Goal: Task Accomplishment & Management: Use online tool/utility

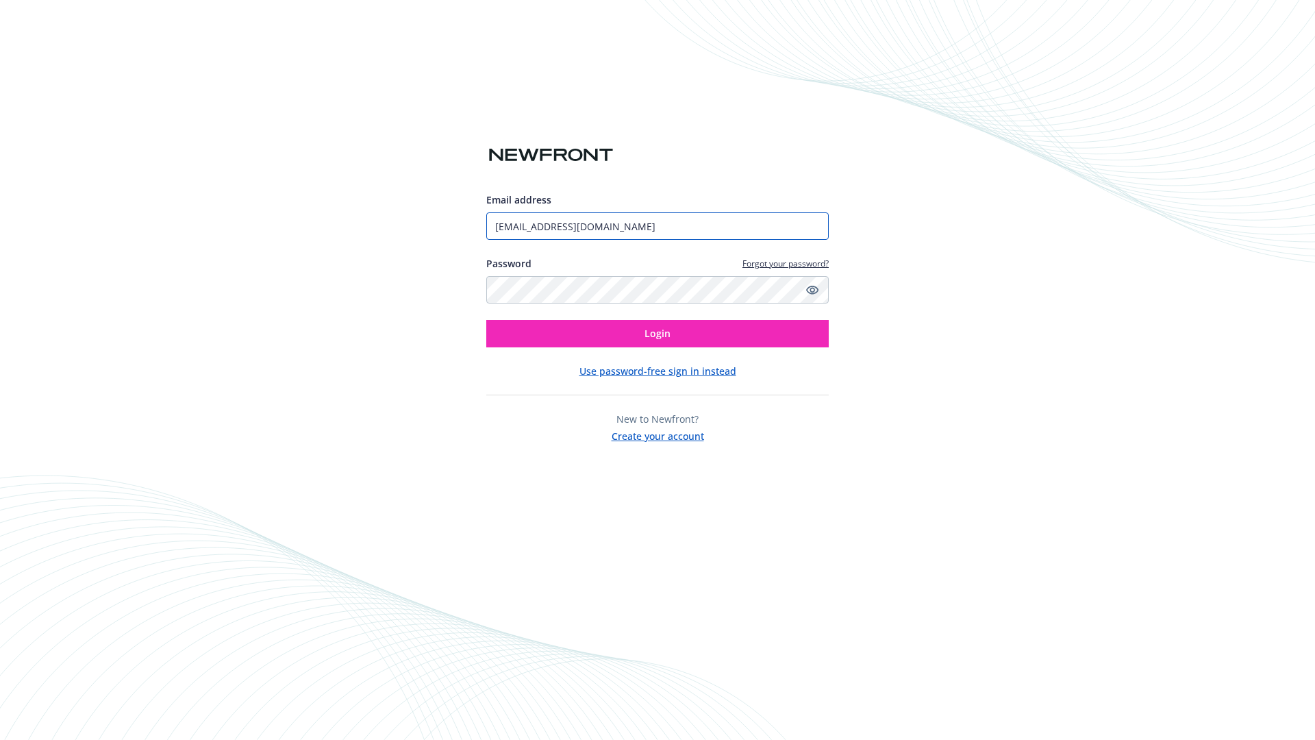
type input "[EMAIL_ADDRESS][DOMAIN_NAME]"
click at [658, 334] on span "Login" at bounding box center [658, 333] width 26 height 13
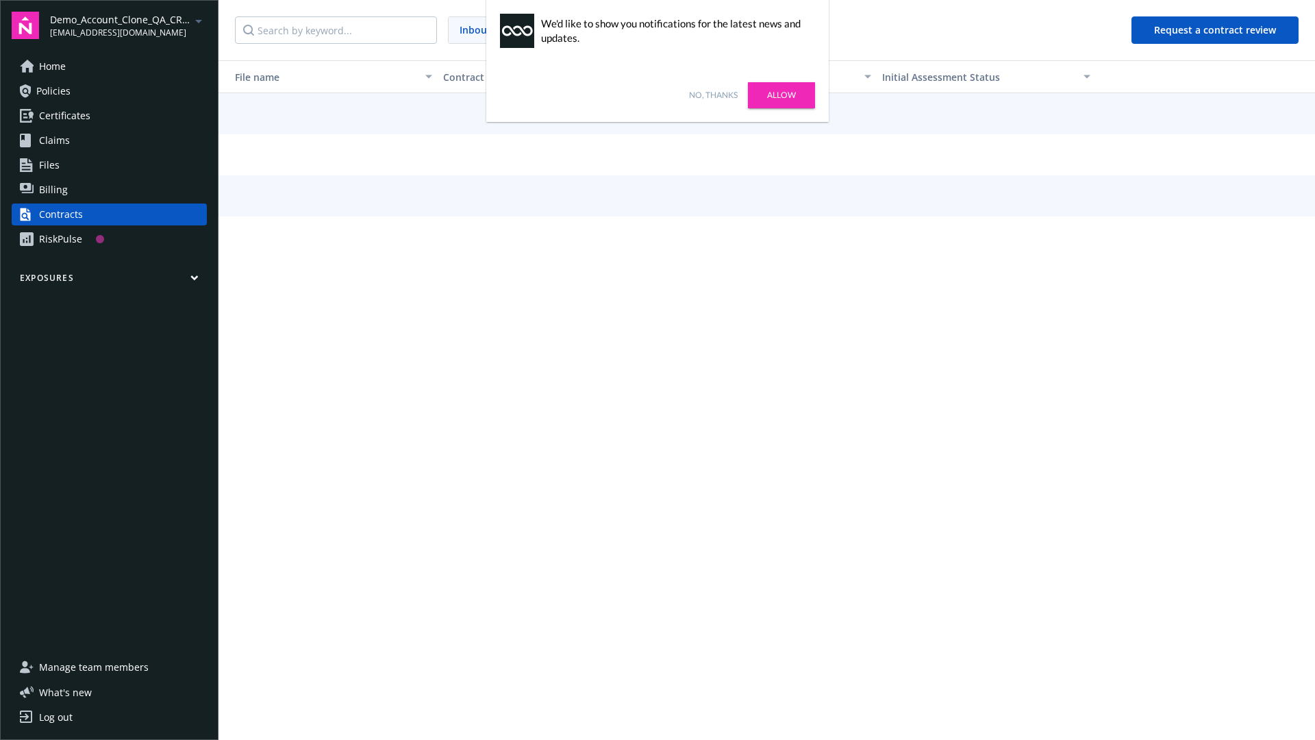
click at [713, 95] on link "No, thanks" at bounding box center [713, 95] width 49 height 12
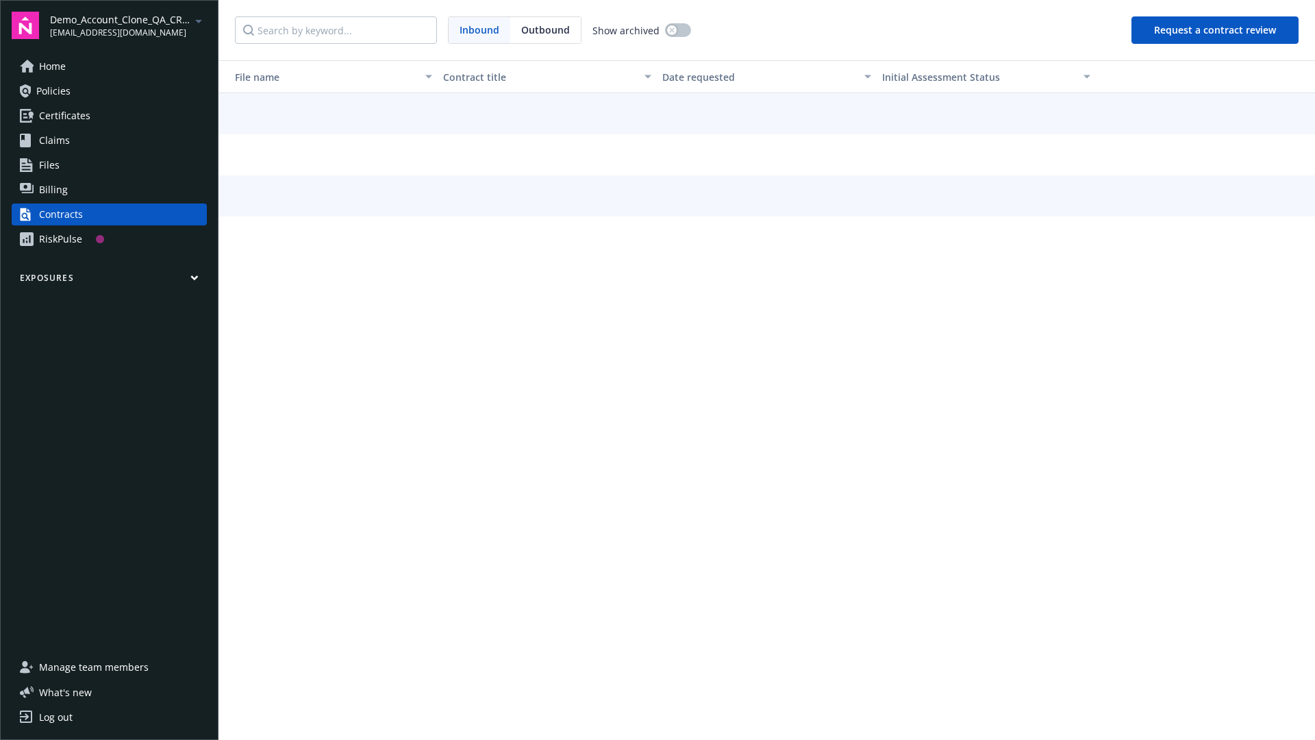
click at [1216, 30] on button "Request a contract review" at bounding box center [1215, 29] width 167 height 27
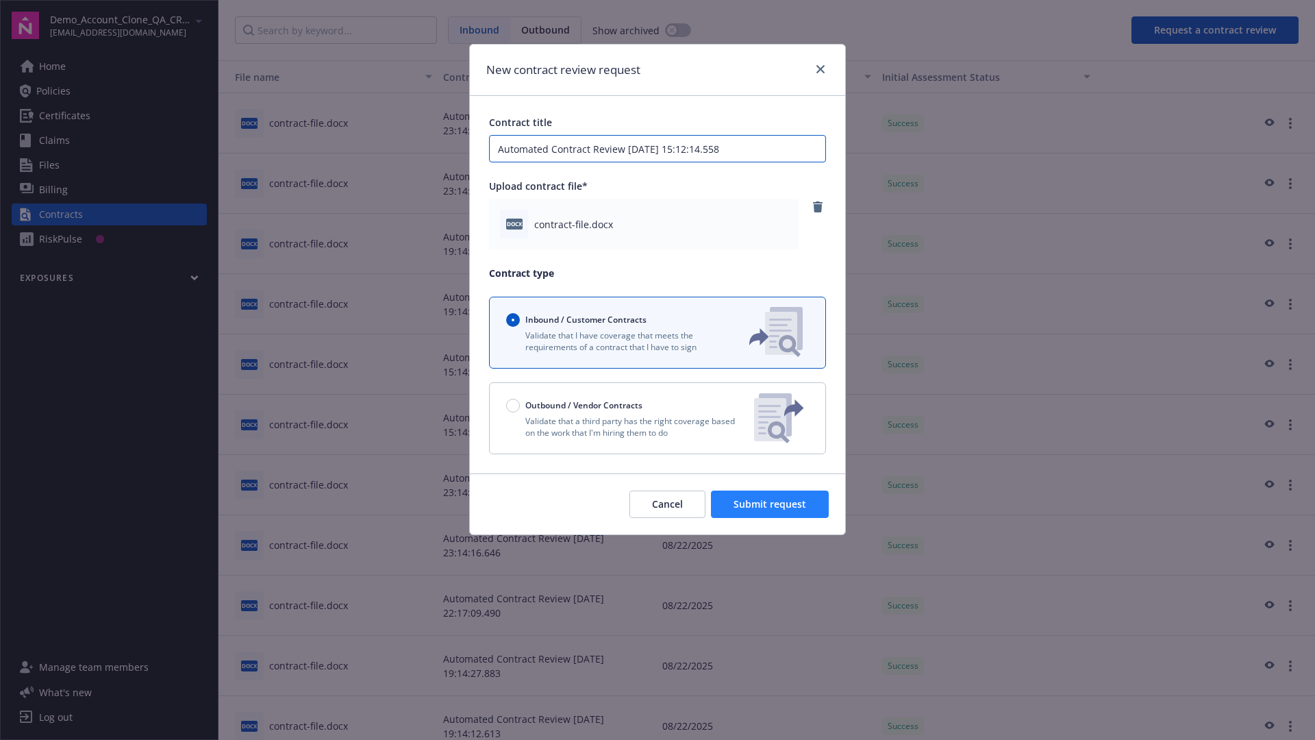
type input "Automated Contract Review [DATE] 15:12:14.558"
click at [771, 504] on span "Submit request" at bounding box center [770, 503] width 73 height 13
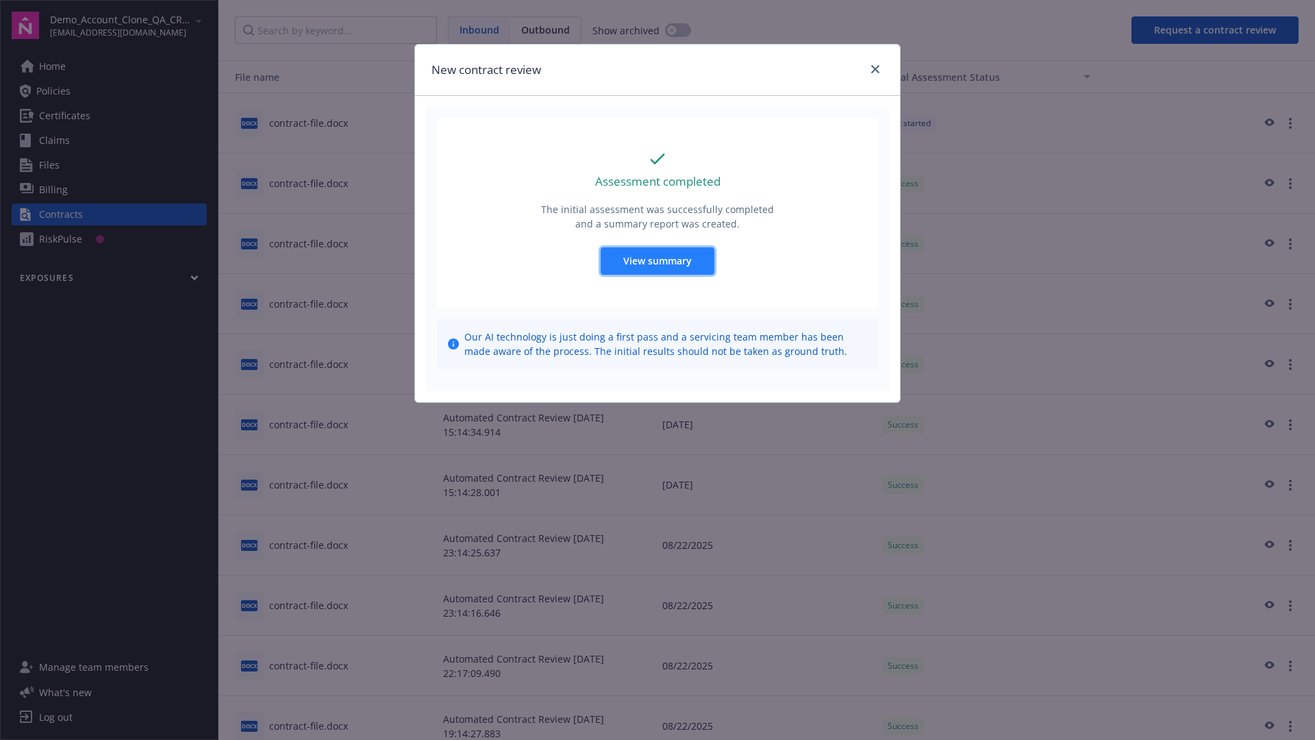
click at [657, 260] on span "View summary" at bounding box center [657, 260] width 68 height 13
